Goal: Check status: Check status

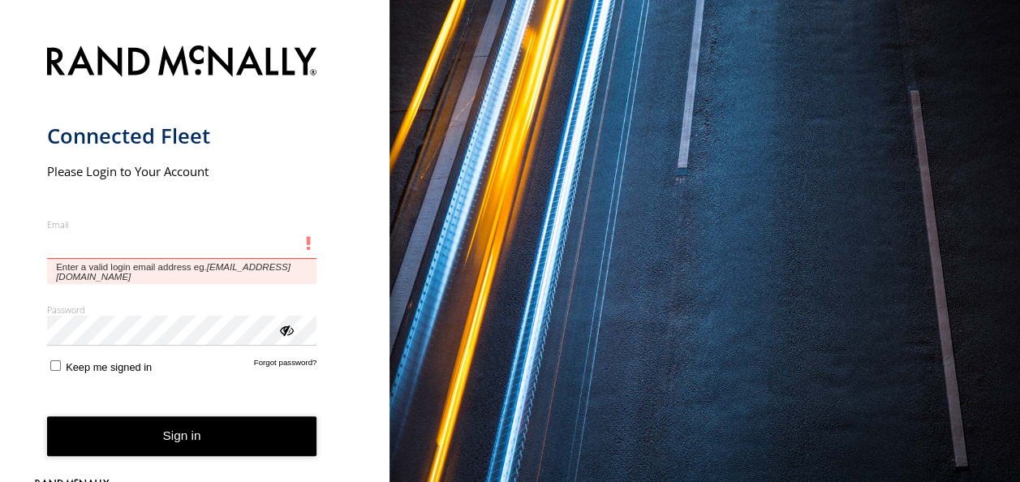
type input "**********"
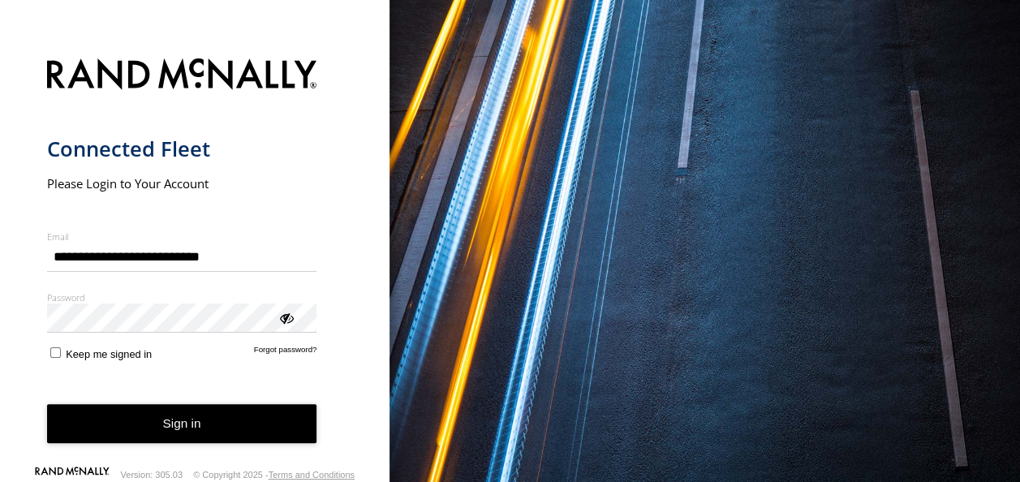
click at [352, 128] on div "**********" at bounding box center [195, 241] width 390 height 482
click at [143, 422] on button "Sign in" at bounding box center [182, 424] width 270 height 40
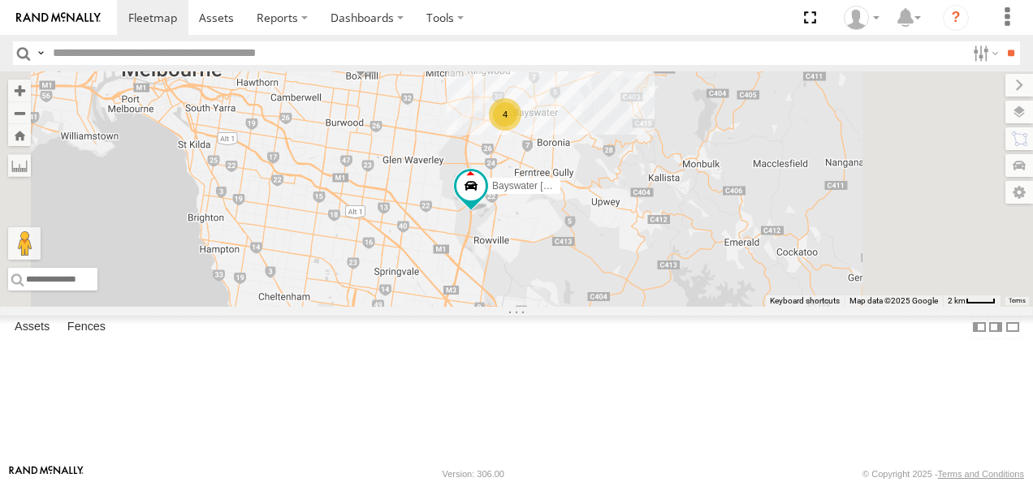
drag, startPoint x: 723, startPoint y: 337, endPoint x: 748, endPoint y: 395, distance: 64.0
click at [748, 307] on div "LDV T60Max Bayswater [PERSON_NAME] BMW 4" at bounding box center [516, 188] width 1033 height 235
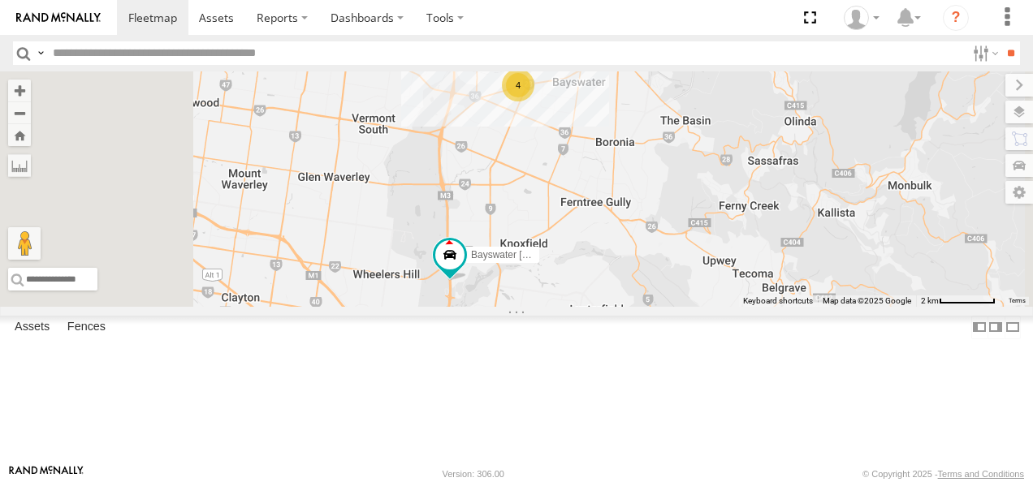
drag, startPoint x: 716, startPoint y: 331, endPoint x: 718, endPoint y: 393, distance: 61.7
click at [718, 307] on div "LDV T60Max Bayswater [PERSON_NAME] BMW 4" at bounding box center [516, 188] width 1033 height 235
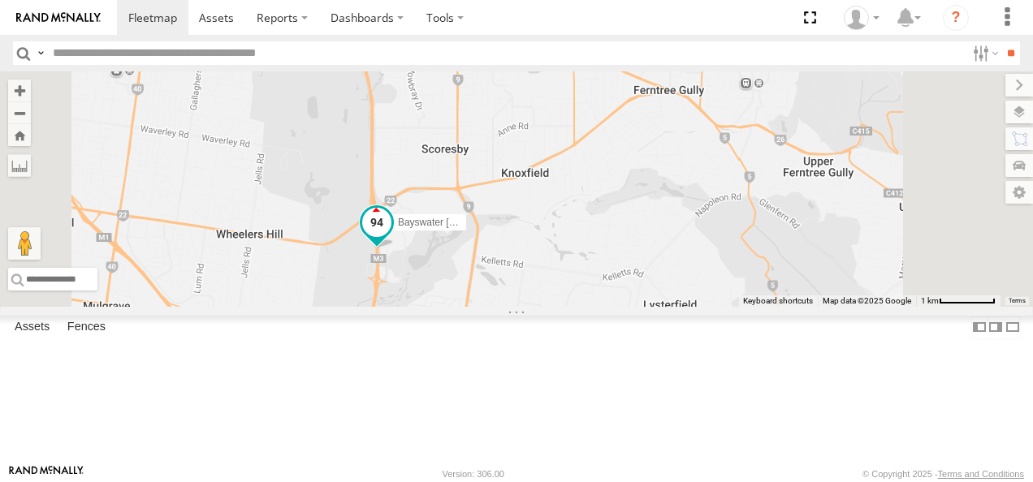
click at [391, 237] on span at bounding box center [376, 222] width 29 height 29
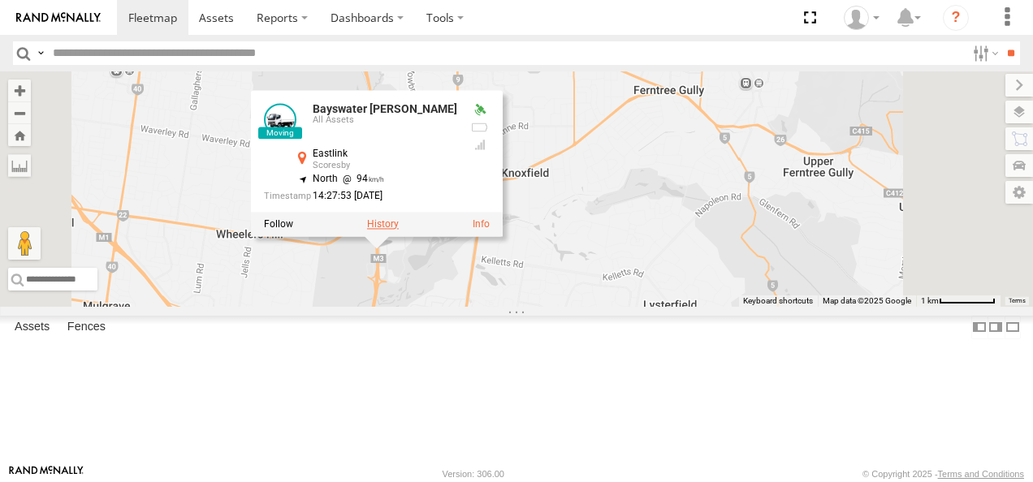
click at [399, 230] on label at bounding box center [383, 223] width 32 height 11
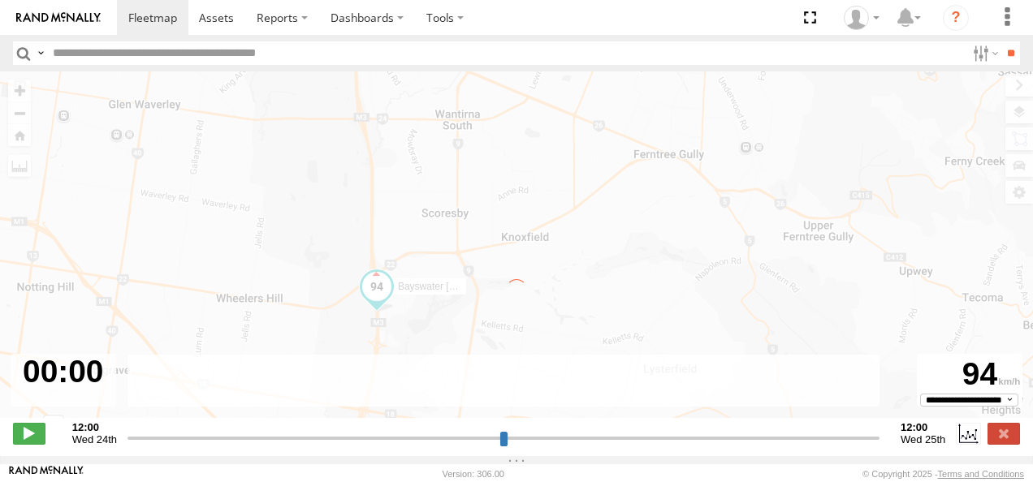
type input "**********"
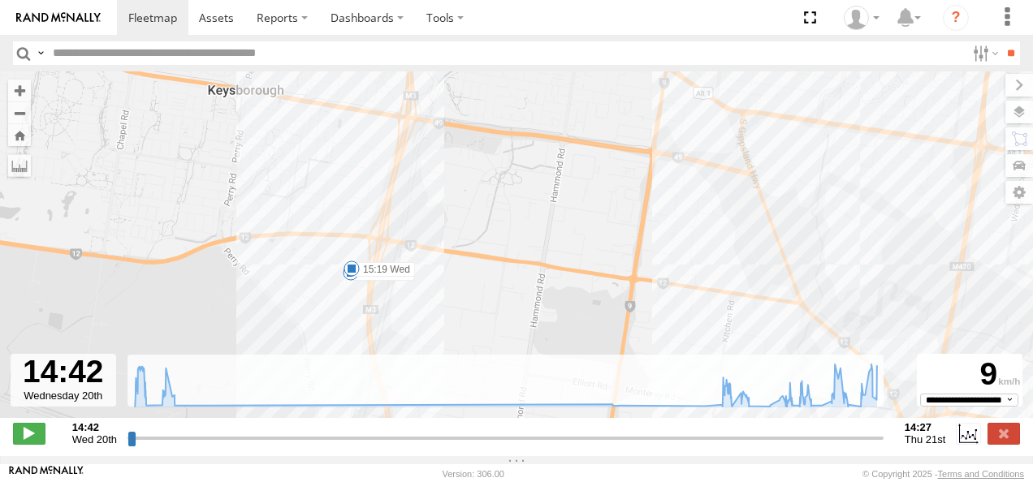
drag, startPoint x: 409, startPoint y: 308, endPoint x: 622, endPoint y: 200, distance: 238.5
click at [622, 200] on div "Bayswater [PERSON_NAME] 14:47 Wed 15:11 Wed 15:19 Wed 11:45 Thu 12:06 Thu 13:37…" at bounding box center [516, 253] width 1033 height 364
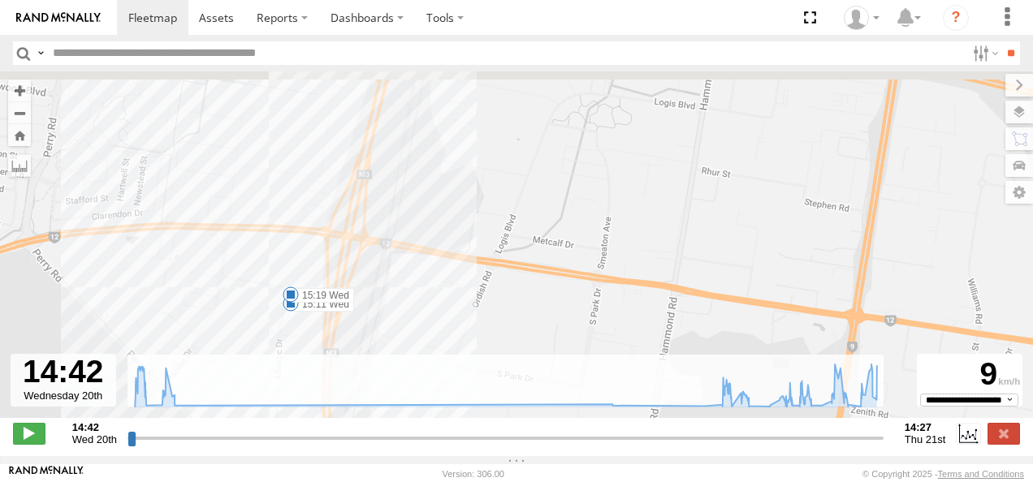
drag, startPoint x: 401, startPoint y: 197, endPoint x: 403, endPoint y: 235, distance: 38.2
click at [403, 235] on div "Bayswater [PERSON_NAME] 14:47 Wed 15:11 Wed 15:19 Wed 11:45 Thu 12:06 Thu 13:37…" at bounding box center [516, 253] width 1033 height 364
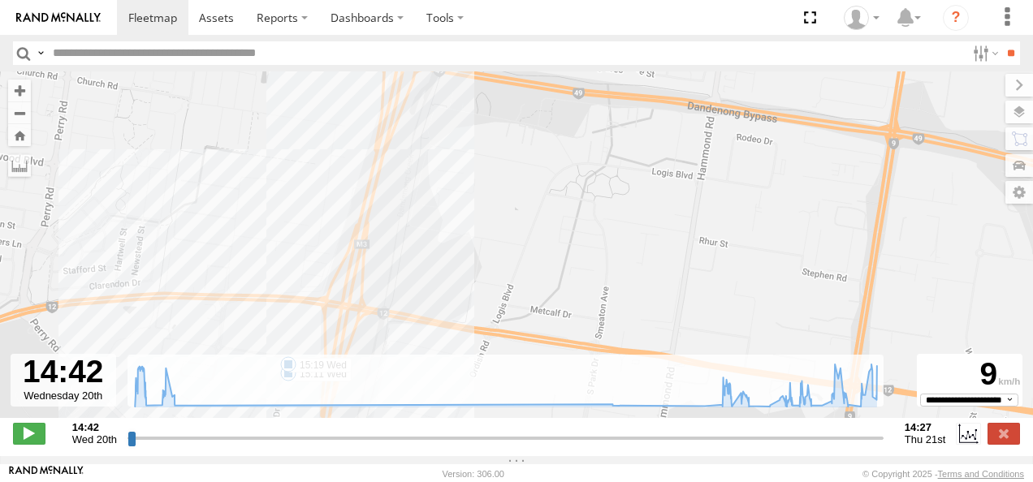
drag, startPoint x: 396, startPoint y: 180, endPoint x: 390, endPoint y: 266, distance: 86.3
click at [390, 266] on div "Bayswater [PERSON_NAME] 14:47 Wed 15:11 Wed 15:19 Wed 11:45 Thu 12:06 Thu 13:37…" at bounding box center [516, 253] width 1033 height 364
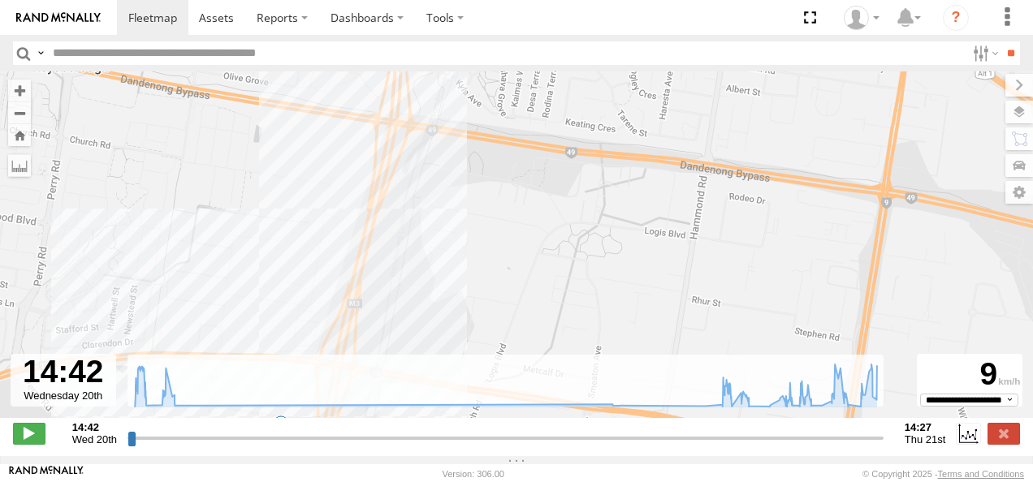
drag, startPoint x: 385, startPoint y: 233, endPoint x: 368, endPoint y: 320, distance: 88.5
click at [368, 320] on div "Bayswater [PERSON_NAME] 14:47 Wed 15:11 Wed 15:19 Wed 11:45 Thu 12:06 Thu 13:37…" at bounding box center [516, 253] width 1033 height 364
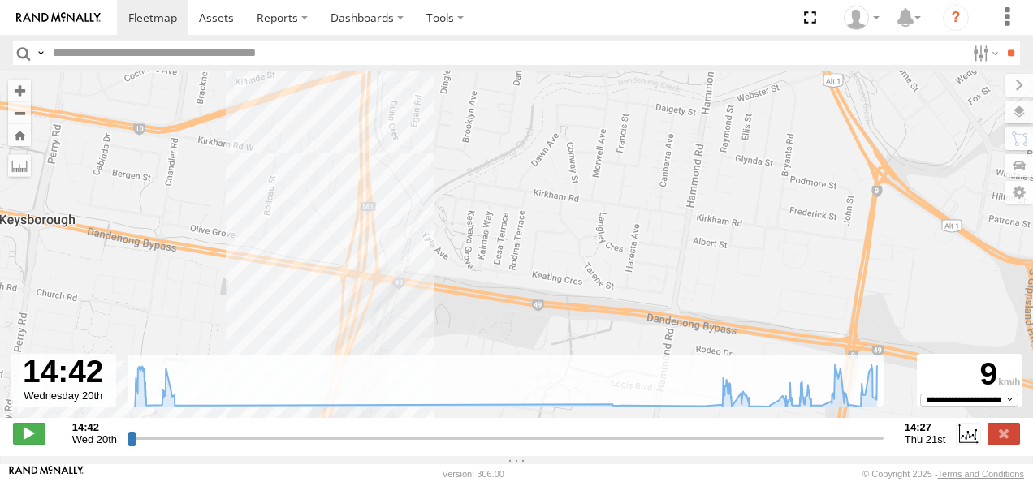
drag, startPoint x: 417, startPoint y: 217, endPoint x: 398, endPoint y: 343, distance: 127.3
click at [398, 342] on div "Bayswater [PERSON_NAME] 14:47 Wed 15:11 Wed 15:19 Wed 11:45 Thu 12:06 Thu 13:37…" at bounding box center [516, 253] width 1033 height 364
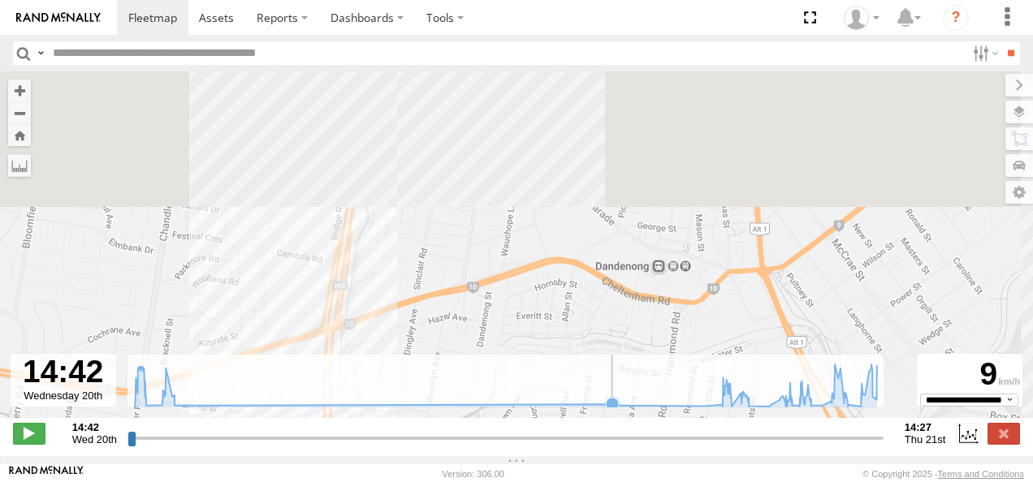
drag, startPoint x: 404, startPoint y: 379, endPoint x: 399, endPoint y: 411, distance: 32.2
click at [399, 412] on div "← Move left → Move right ↑ Move up ↓ Move down + Zoom in - Zoom out Home Jump l…" at bounding box center [516, 263] width 1033 height 385
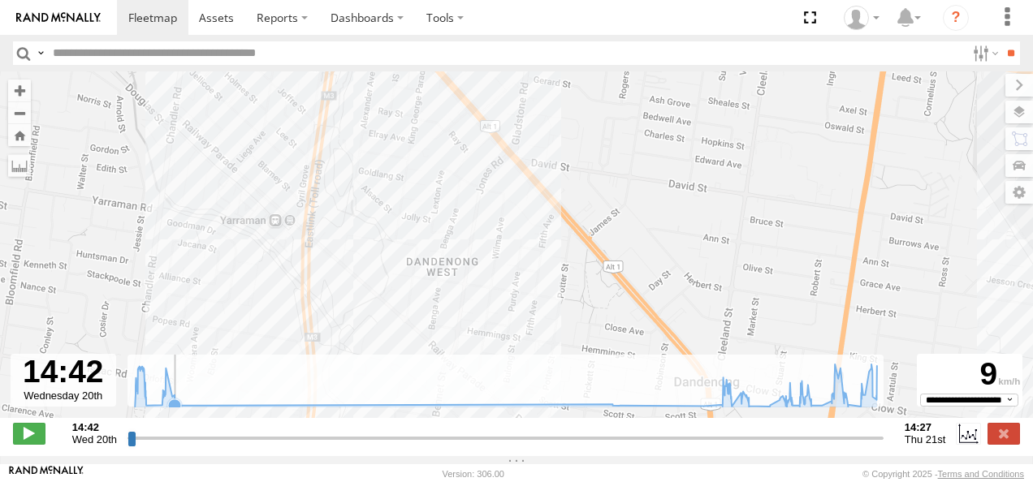
drag, startPoint x: 417, startPoint y: 266, endPoint x: 389, endPoint y: 425, distance: 161.6
click at [389, 425] on div "← Move left → Move right ↑ Move up ↓ Move down + Zoom in - Zoom out Home Jump l…" at bounding box center [516, 263] width 1033 height 385
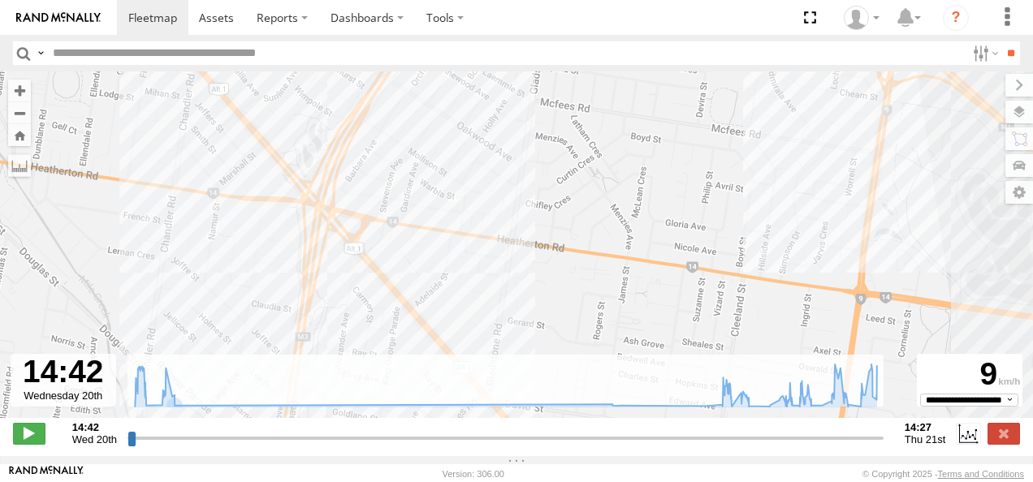
drag, startPoint x: 388, startPoint y: 256, endPoint x: 379, endPoint y: 446, distance: 191.0
click at [379, 446] on div "← Move left → Move right ↑ Move up ↓ Move down + Zoom in - Zoom out Home Jump l…" at bounding box center [516, 263] width 1033 height 385
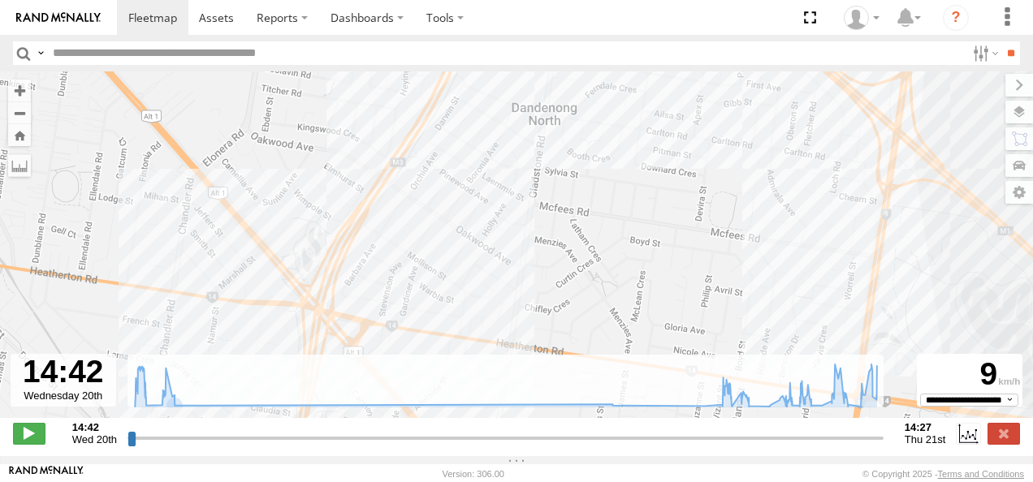
drag, startPoint x: 408, startPoint y: 357, endPoint x: 388, endPoint y: 484, distance: 128.3
click at [388, 481] on html at bounding box center [516, 241] width 1033 height 482
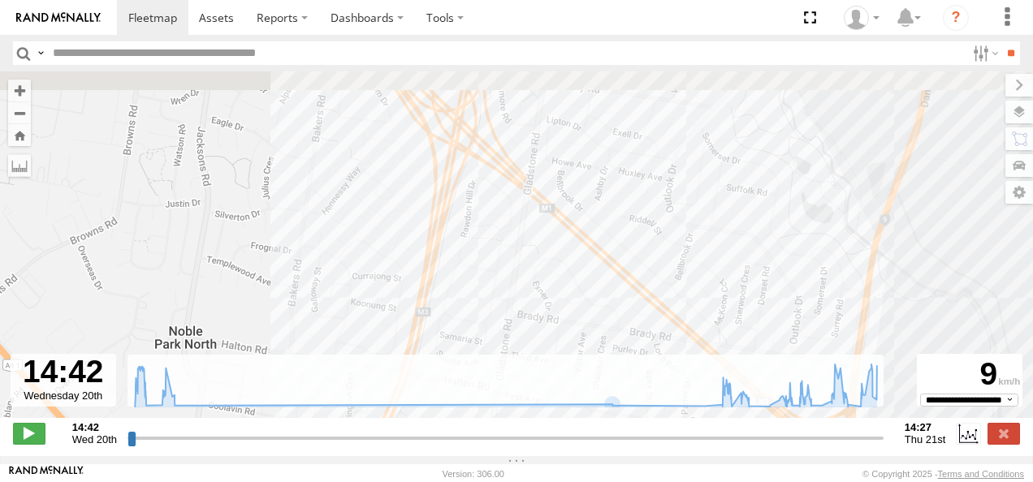
drag, startPoint x: 417, startPoint y: 334, endPoint x: 388, endPoint y: 489, distance: 157.8
click at [388, 481] on html at bounding box center [516, 241] width 1033 height 482
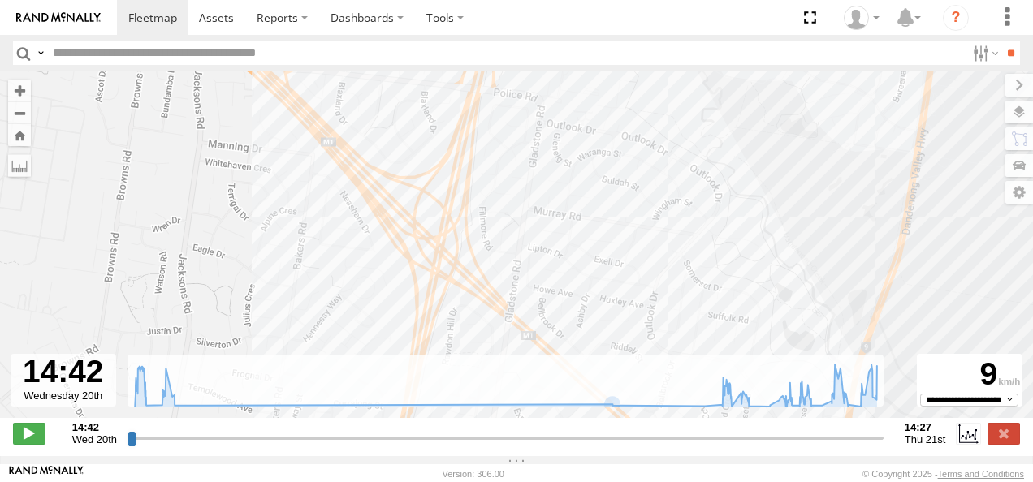
drag, startPoint x: 426, startPoint y: 339, endPoint x: 403, endPoint y: 478, distance: 140.8
click at [403, 478] on body at bounding box center [516, 241] width 1033 height 482
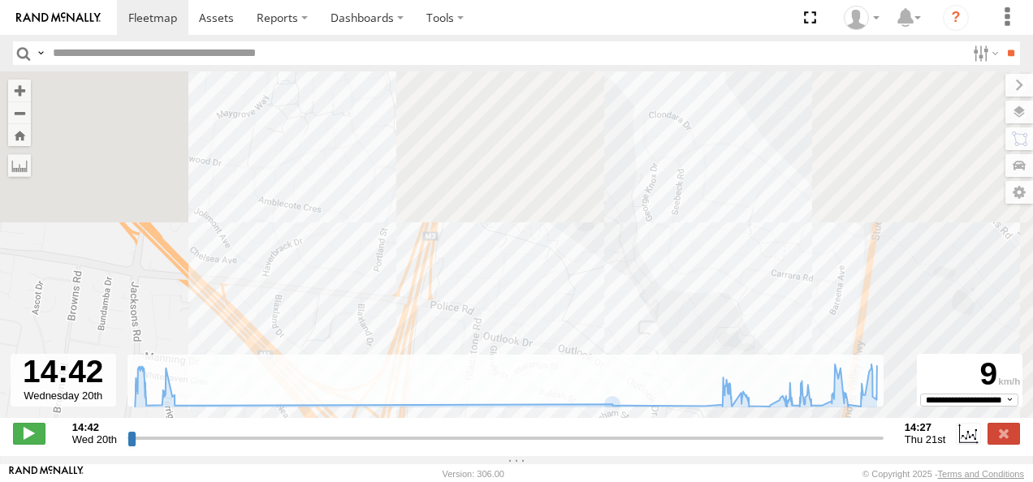
drag, startPoint x: 445, startPoint y: 279, endPoint x: 388, endPoint y: 438, distance: 169.0
click at [388, 466] on body at bounding box center [516, 241] width 1033 height 482
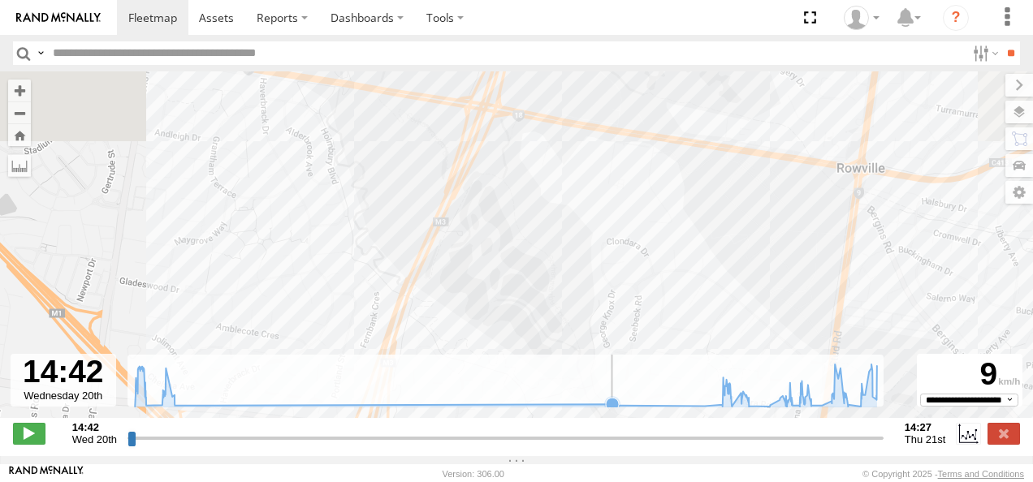
drag, startPoint x: 448, startPoint y: 310, endPoint x: 406, endPoint y: 451, distance: 147.4
click at [406, 451] on div "← Move left → Move right ↑ Move up ↓ Move down + Zoom in - Zoom out Home Jump l…" at bounding box center [516, 263] width 1033 height 385
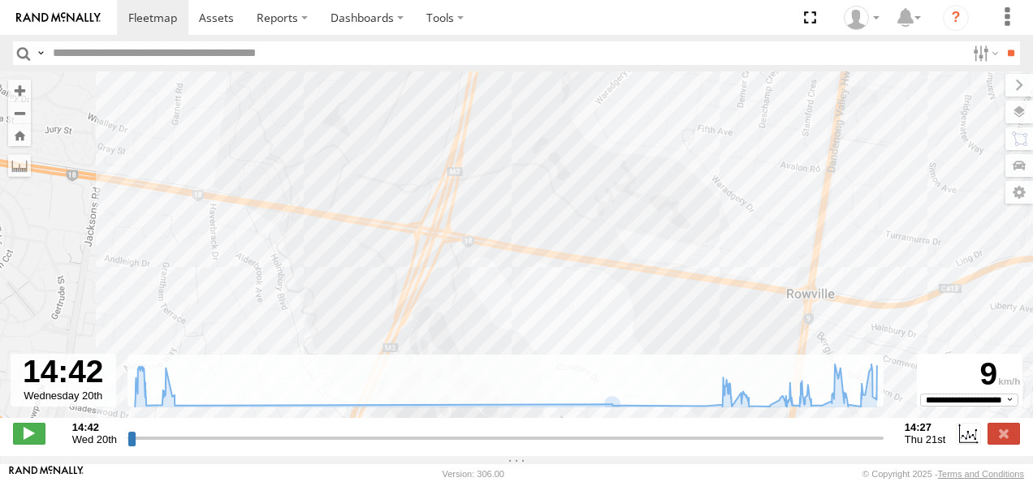
drag, startPoint x: 450, startPoint y: 330, endPoint x: 372, endPoint y: 490, distance: 178.6
click at [372, 481] on html at bounding box center [516, 241] width 1033 height 482
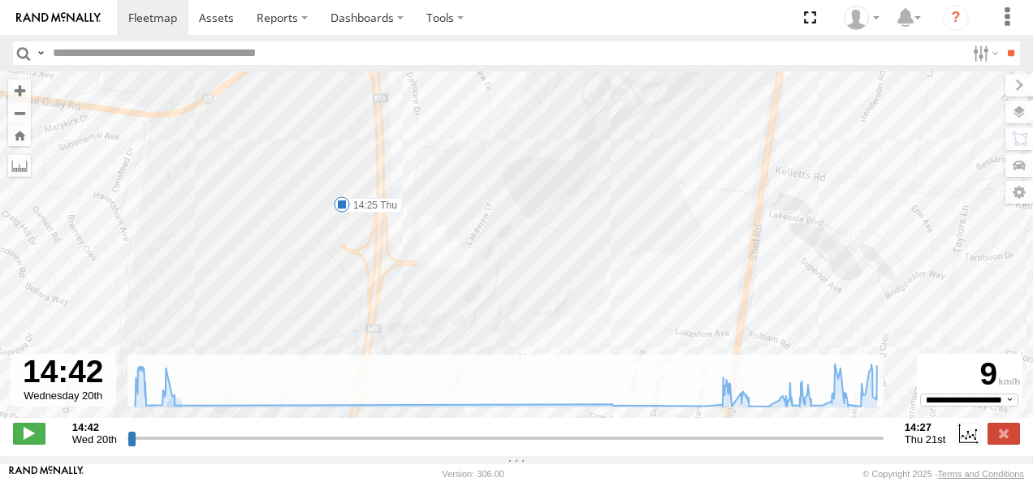
drag, startPoint x: 442, startPoint y: 261, endPoint x: 432, endPoint y: 357, distance: 97.2
click at [432, 357] on div "Bayswater [PERSON_NAME] 14:47 Wed 15:11 Wed 15:19 Wed 11:45 Thu 12:06 Thu 13:37…" at bounding box center [516, 253] width 1033 height 364
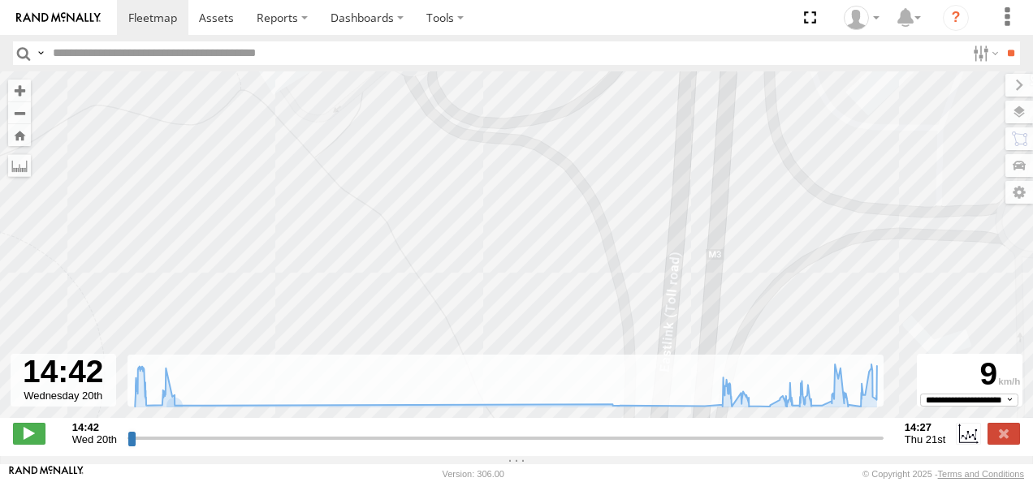
drag, startPoint x: 451, startPoint y: 154, endPoint x: 341, endPoint y: 403, distance: 271.8
click at [341, 403] on div "← Move left → Move right ↑ Move up ↓ Move down + Zoom in - Zoom out Home Jump l…" at bounding box center [516, 263] width 1033 height 385
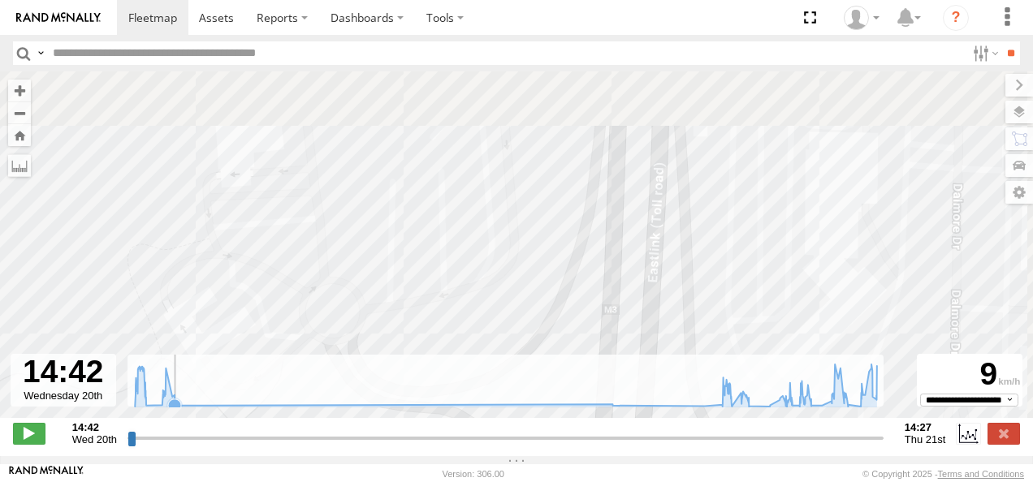
drag, startPoint x: 402, startPoint y: 235, endPoint x: 368, endPoint y: 384, distance: 152.4
click at [368, 384] on div "← Move left → Move right ↑ Move up ↓ Move down + Zoom in - Zoom out Home Jump l…" at bounding box center [516, 263] width 1033 height 385
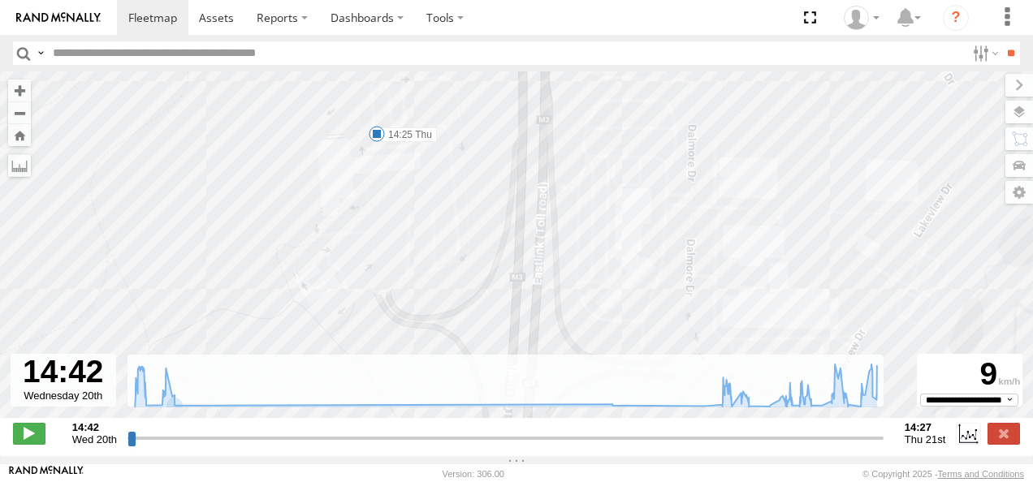
drag, startPoint x: 403, startPoint y: 236, endPoint x: 399, endPoint y: 182, distance: 54.5
click at [399, 182] on div "Bayswater [PERSON_NAME] 14:47 Wed 15:11 Wed 15:19 Wed 11:45 Thu 12:06 Thu 13:37…" at bounding box center [516, 253] width 1033 height 364
click at [379, 137] on span at bounding box center [377, 131] width 16 height 16
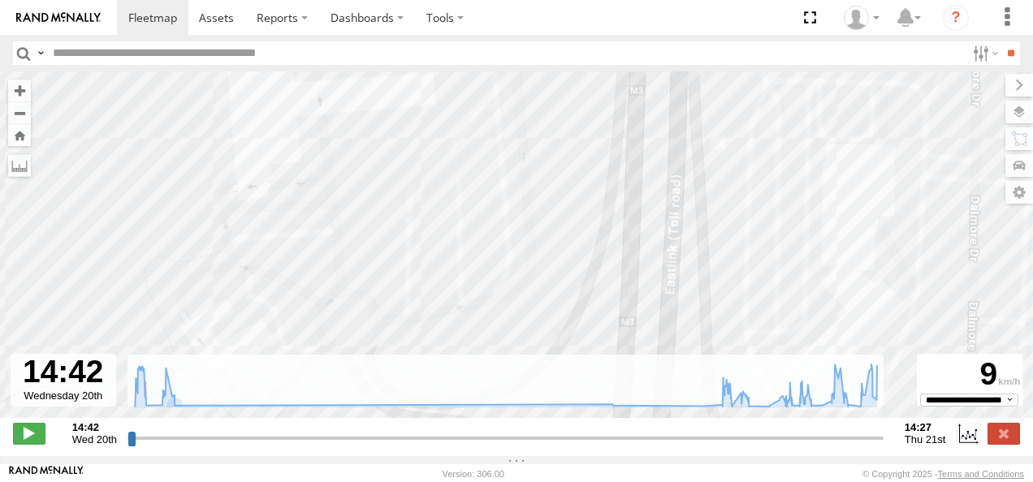
drag, startPoint x: 425, startPoint y: 240, endPoint x: 416, endPoint y: 304, distance: 64.6
click at [423, 310] on div "Bayswater [PERSON_NAME] 14:47 Wed 15:11 Wed 15:19 Wed 11:45 Thu 12:06 Thu 13:37…" at bounding box center [516, 253] width 1033 height 364
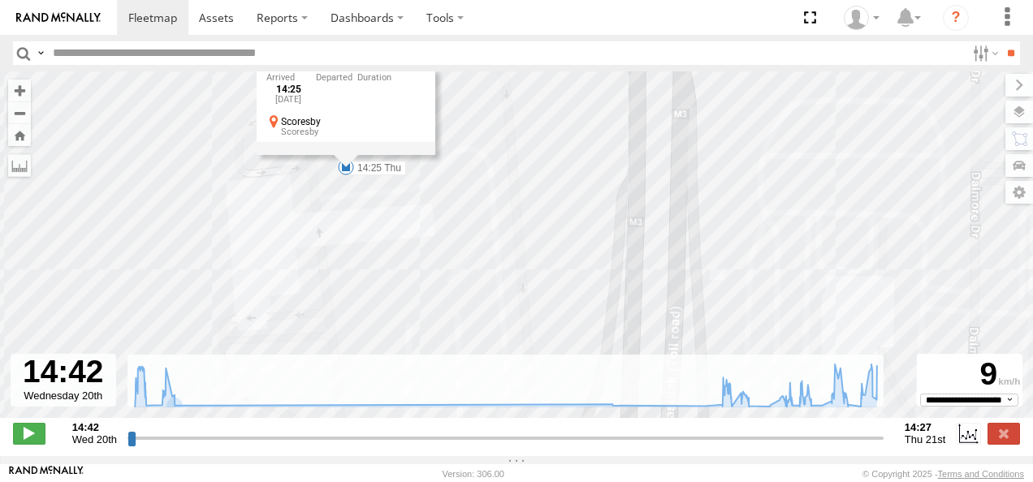
drag, startPoint x: 412, startPoint y: 191, endPoint x: 410, endPoint y: 232, distance: 41.4
click at [416, 234] on div "Bayswater [PERSON_NAME] 14:47 Wed 15:11 Wed 15:19 Wed 11:45 Thu 12:06 Thu 13:37…" at bounding box center [516, 253] width 1033 height 364
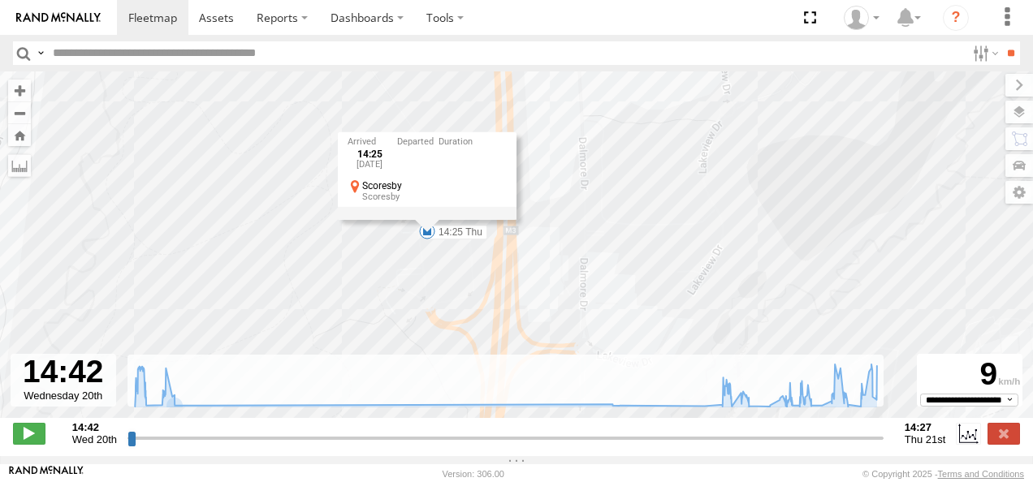
drag, startPoint x: 446, startPoint y: 267, endPoint x: 455, endPoint y: 239, distance: 29.6
click at [455, 239] on div "Bayswater [PERSON_NAME] 14:47 Wed 15:11 Wed 15:19 Wed 11:45 Thu 12:06 Thu 13:37…" at bounding box center [516, 253] width 1033 height 364
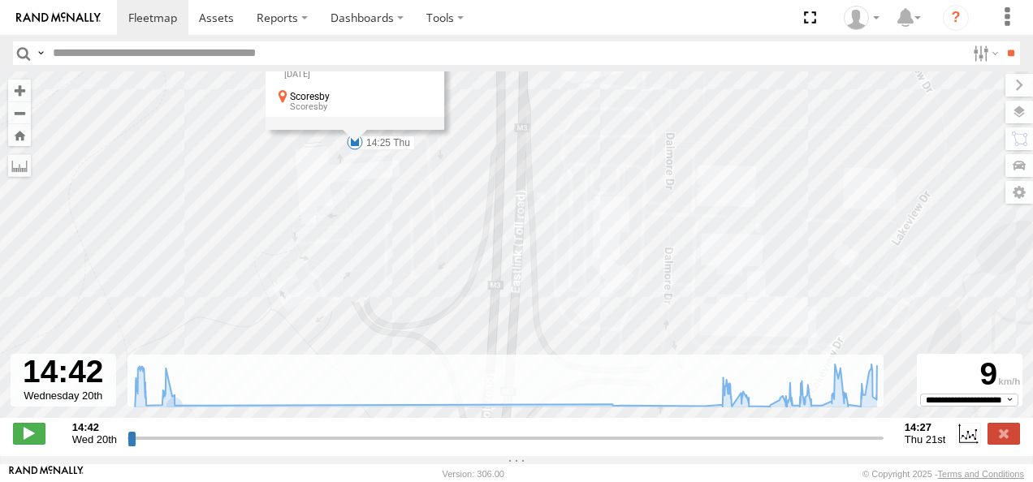
drag, startPoint x: 487, startPoint y: 251, endPoint x: 530, endPoint y: 283, distance: 53.4
click at [530, 283] on div "Bayswater [PERSON_NAME] 14:47 Wed 15:11 Wed 15:19 Wed 11:45 Thu 12:06 Thu 13:37…" at bounding box center [516, 253] width 1033 height 364
